Goal: Task Accomplishment & Management: Manage account settings

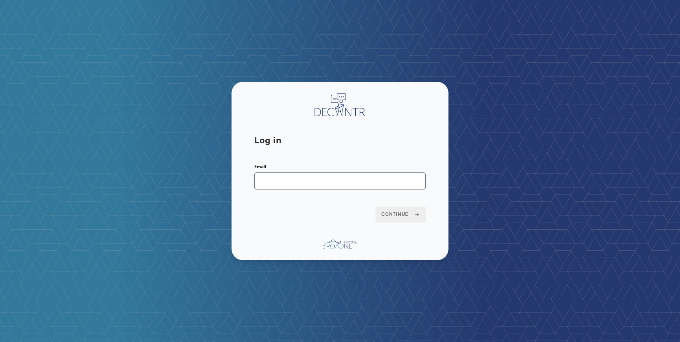
click at [292, 183] on input "Email" at bounding box center [339, 181] width 171 height 17
type input "**********"
click at [438, 214] on div "**********" at bounding box center [340, 171] width 217 height 179
click at [416, 214] on icon at bounding box center [417, 215] width 6 height 6
